Goal: Task Accomplishment & Management: Manage account settings

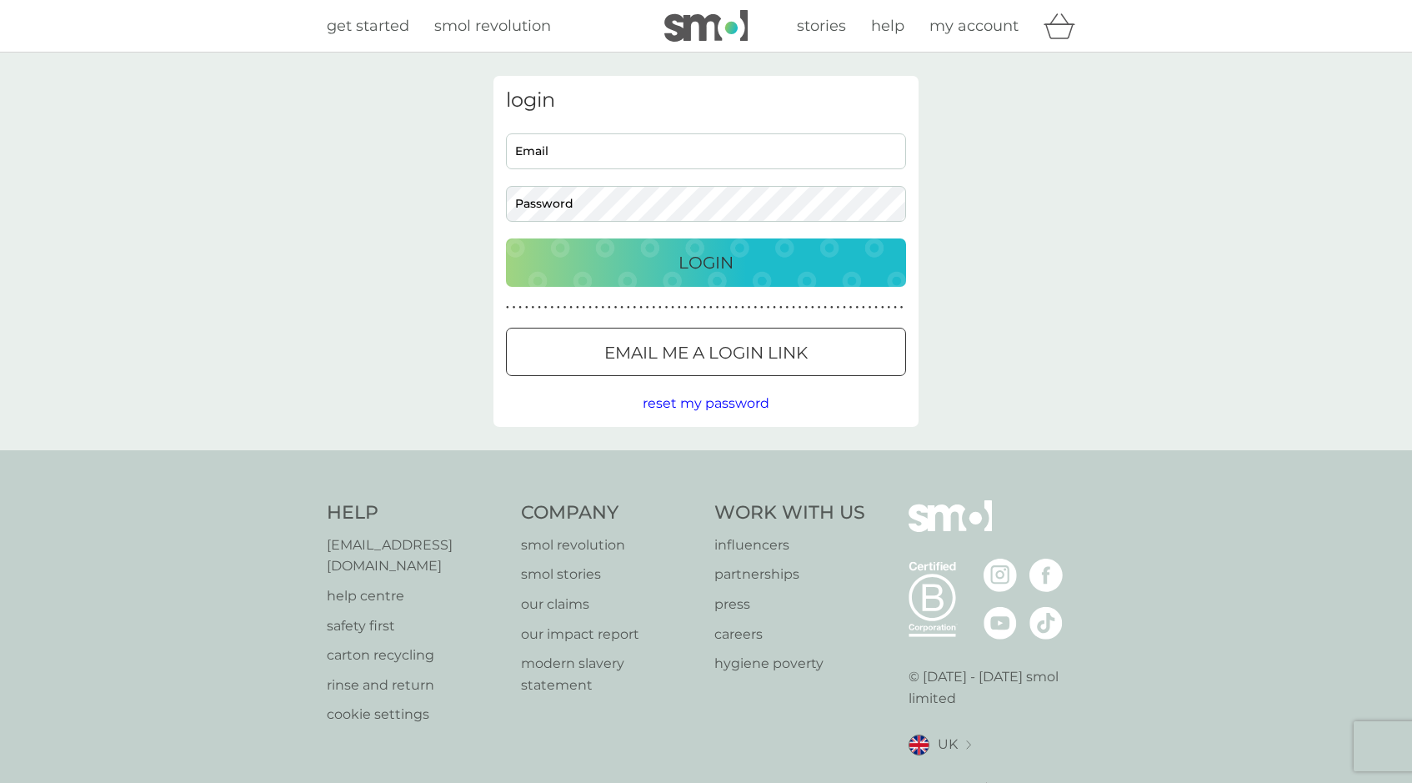
click at [784, 155] on input "Email" at bounding box center [706, 151] width 400 height 36
type input "robinfeild@gmail.com"
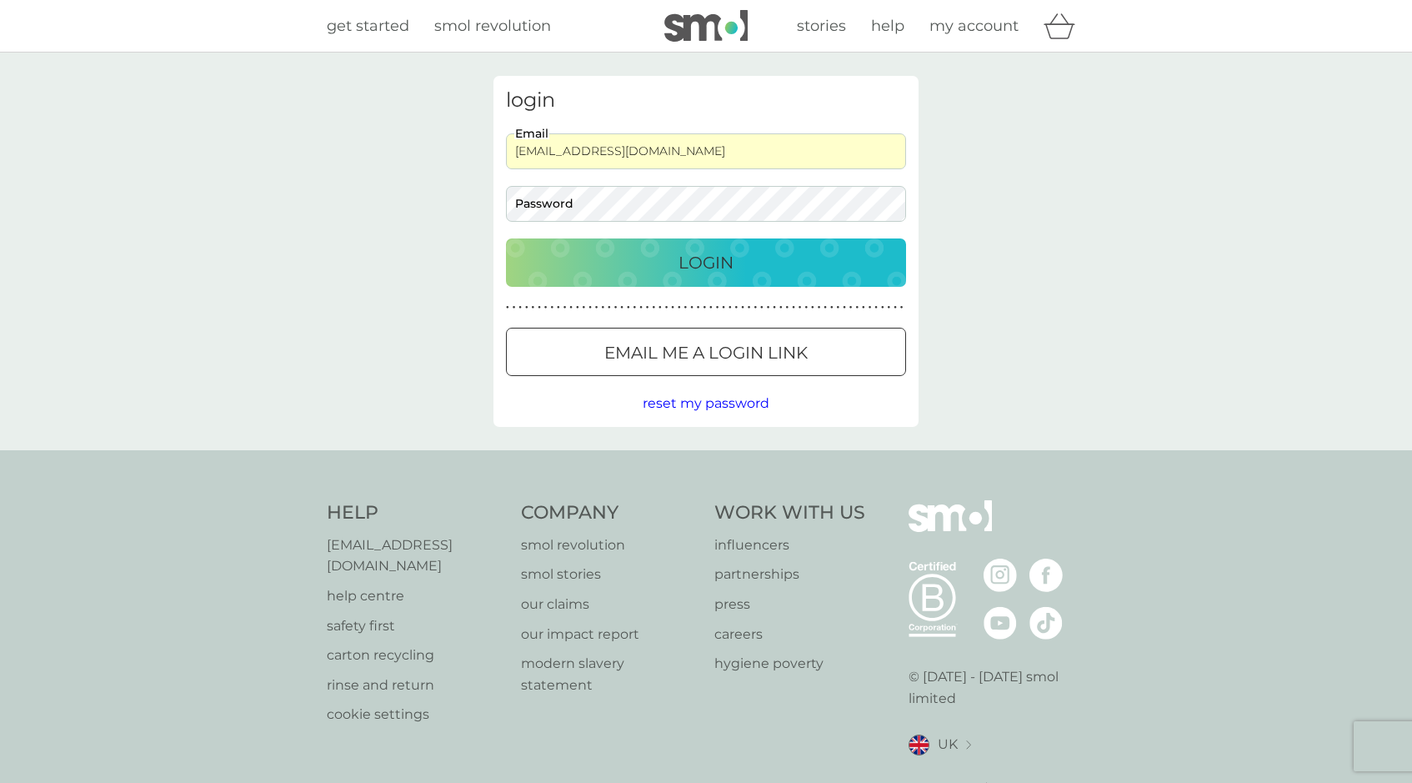
click at [1122, 243] on div "login robinfeild@gmail.com Email Password Login ● ● ● ● ● ● ● ● ● ● ● ● ● ● ● ●…" at bounding box center [706, 252] width 1412 height 398
click at [693, 257] on p "Login" at bounding box center [706, 262] width 55 height 27
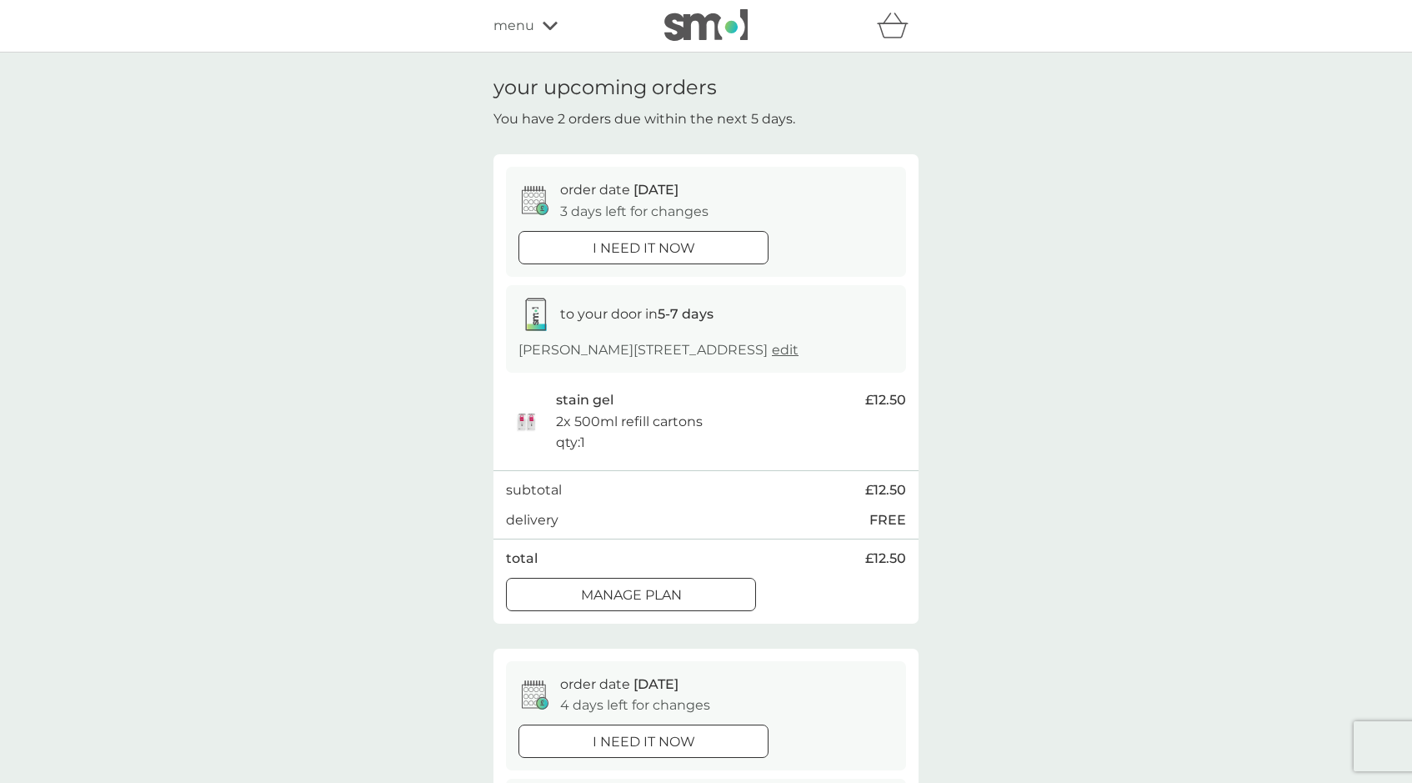
click at [662, 569] on div "total £12.50" at bounding box center [706, 559] width 400 height 22
click at [659, 604] on div at bounding box center [631, 595] width 60 height 18
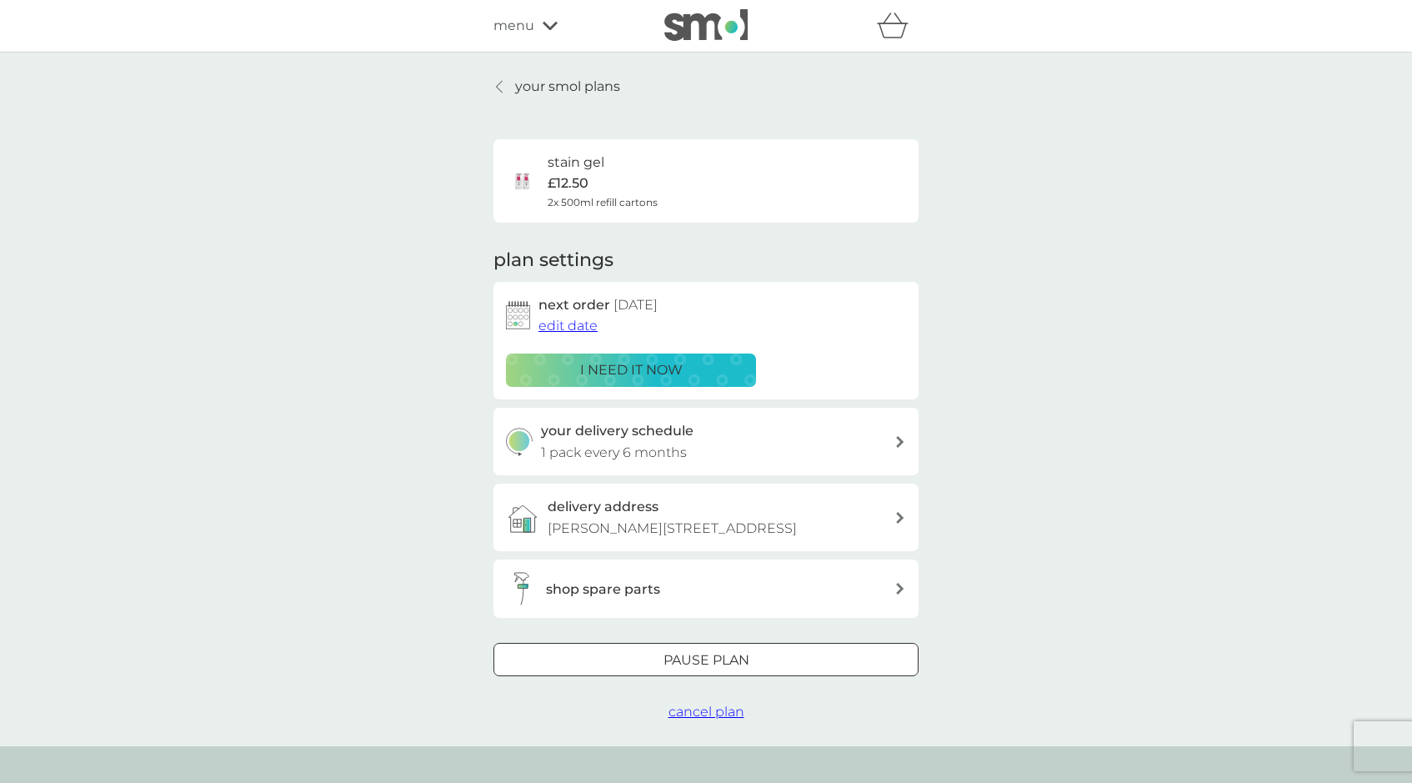
click at [573, 322] on span "edit date" at bounding box center [568, 326] width 59 height 16
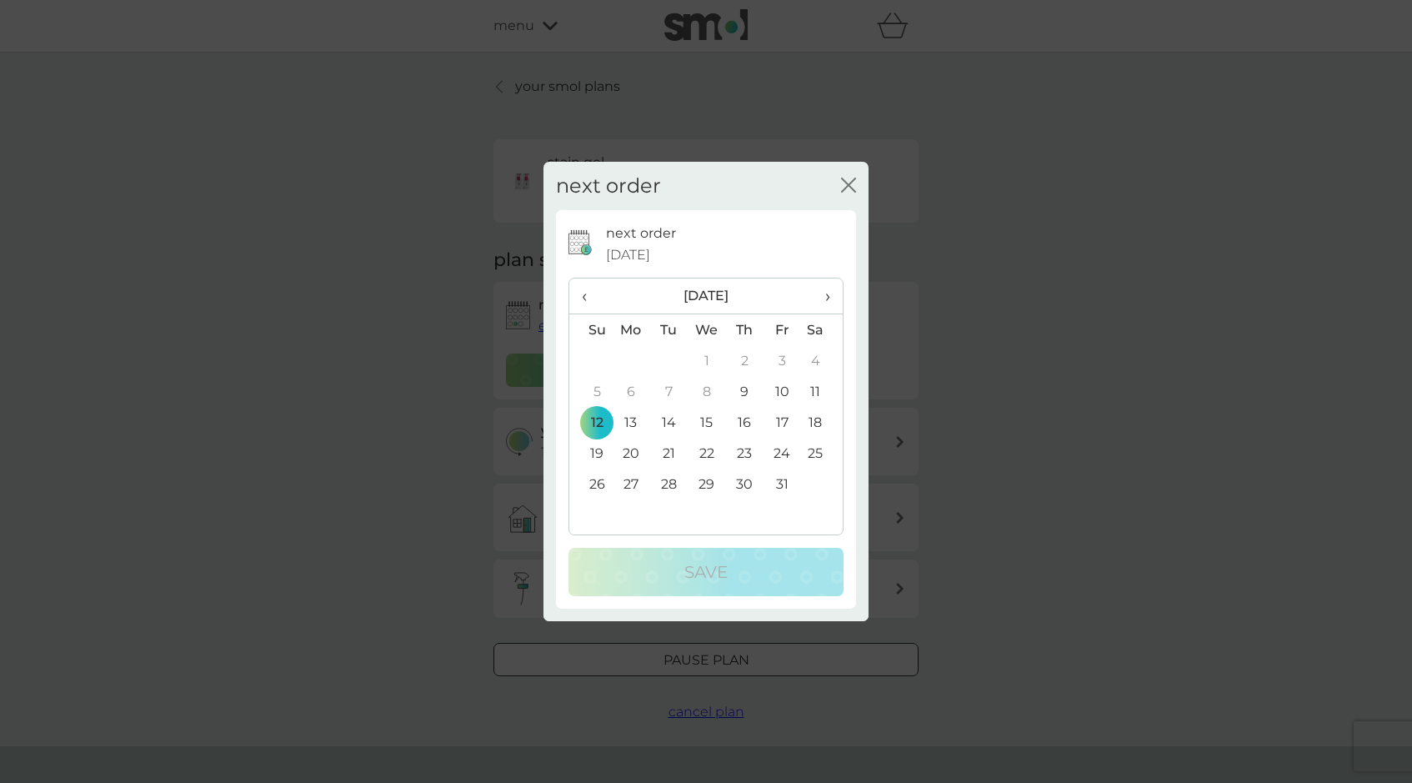
click at [823, 291] on span "›" at bounding box center [822, 295] width 17 height 35
click at [632, 451] on td "17" at bounding box center [631, 453] width 38 height 31
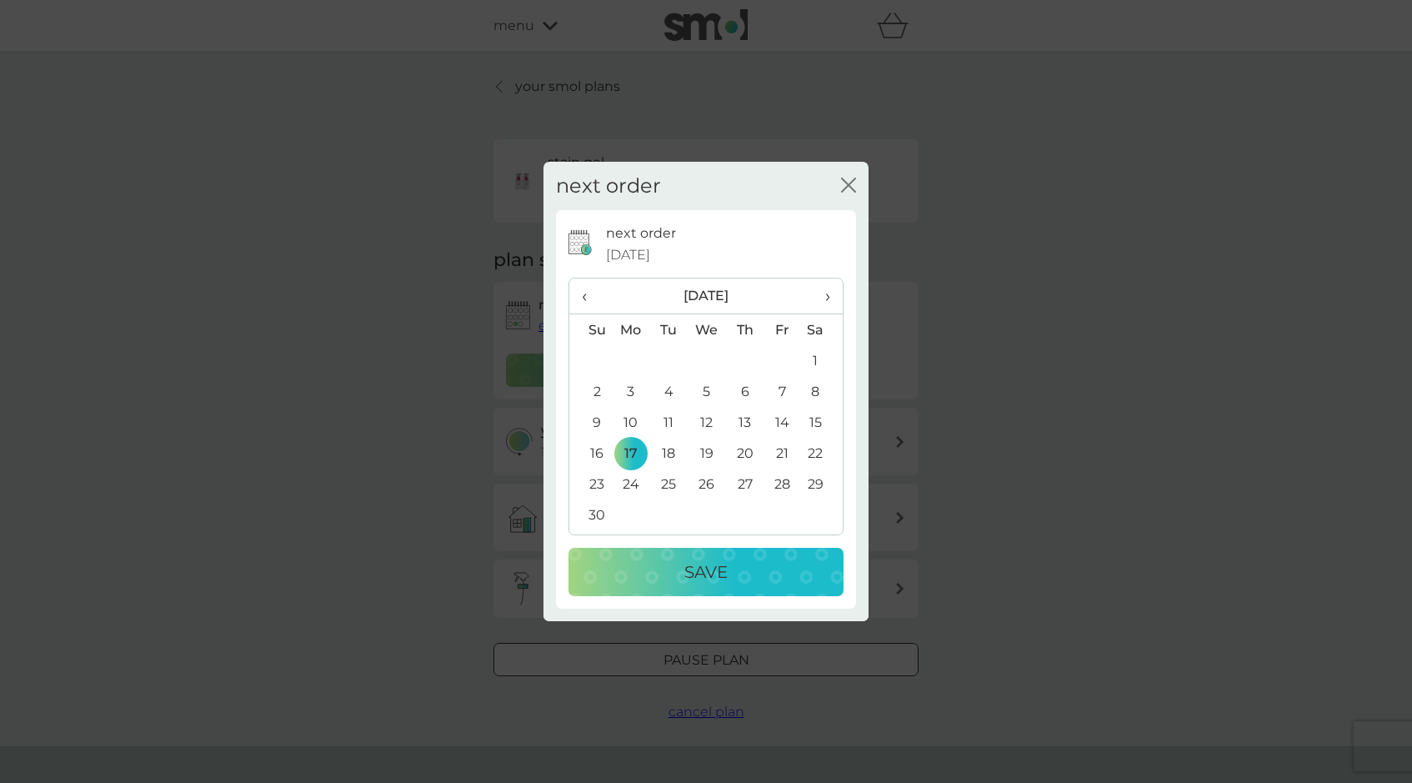
click at [703, 560] on p "Save" at bounding box center [705, 572] width 43 height 27
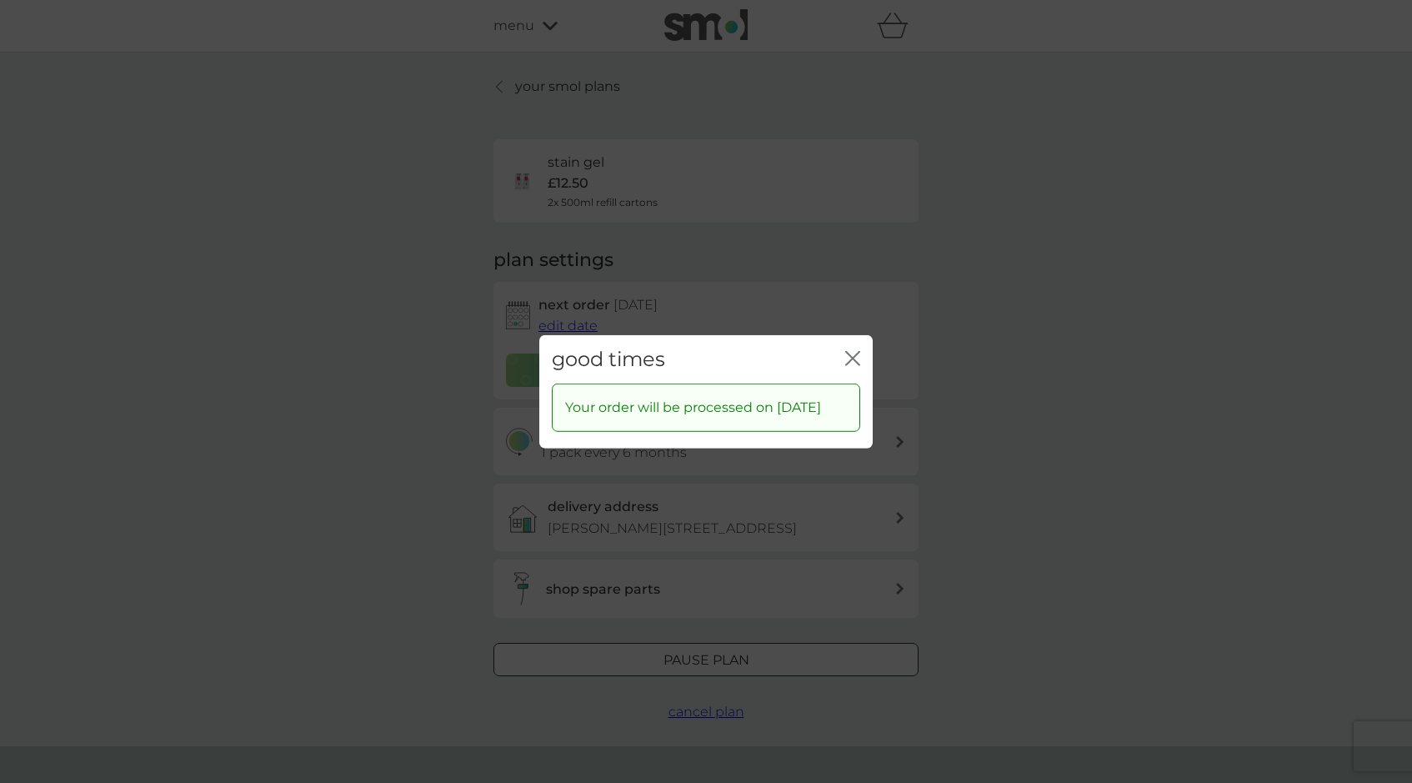
click at [855, 350] on icon "close" at bounding box center [852, 357] width 15 height 15
